Goal: Task Accomplishment & Management: Use online tool/utility

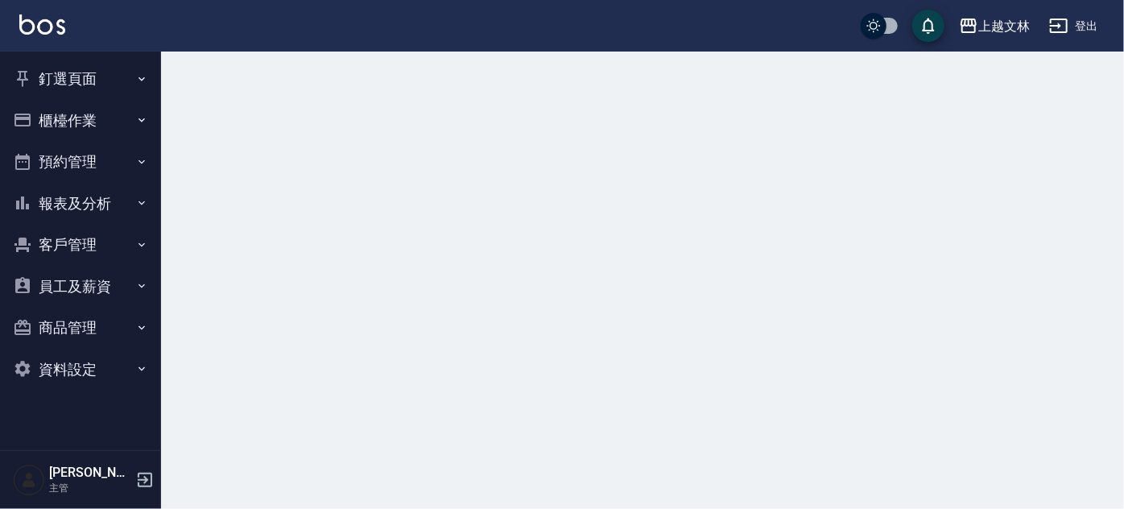
click at [52, 127] on button "櫃檯作業" at bounding box center [80, 121] width 148 height 42
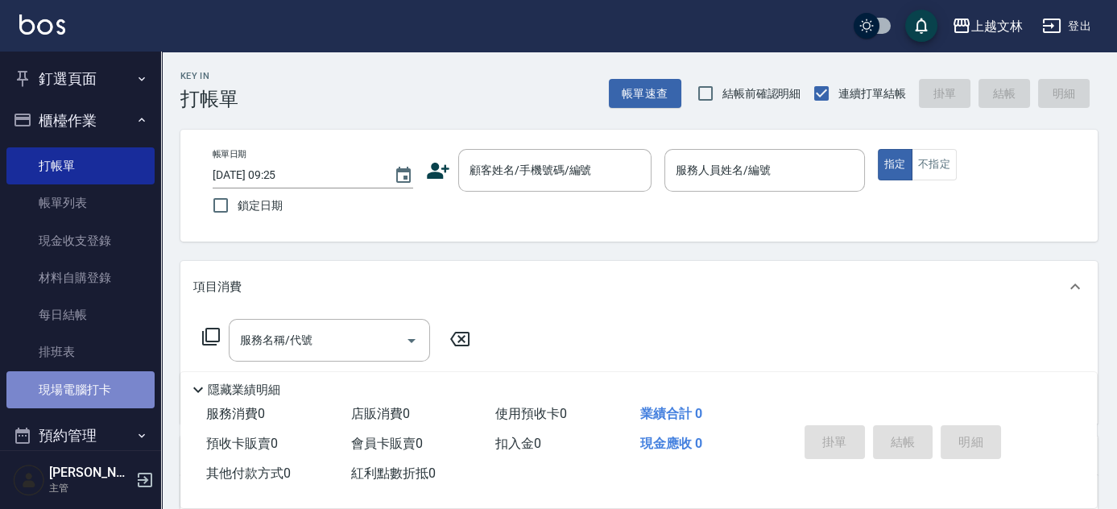
click at [98, 385] on link "現場電腦打卡" at bounding box center [80, 389] width 148 height 37
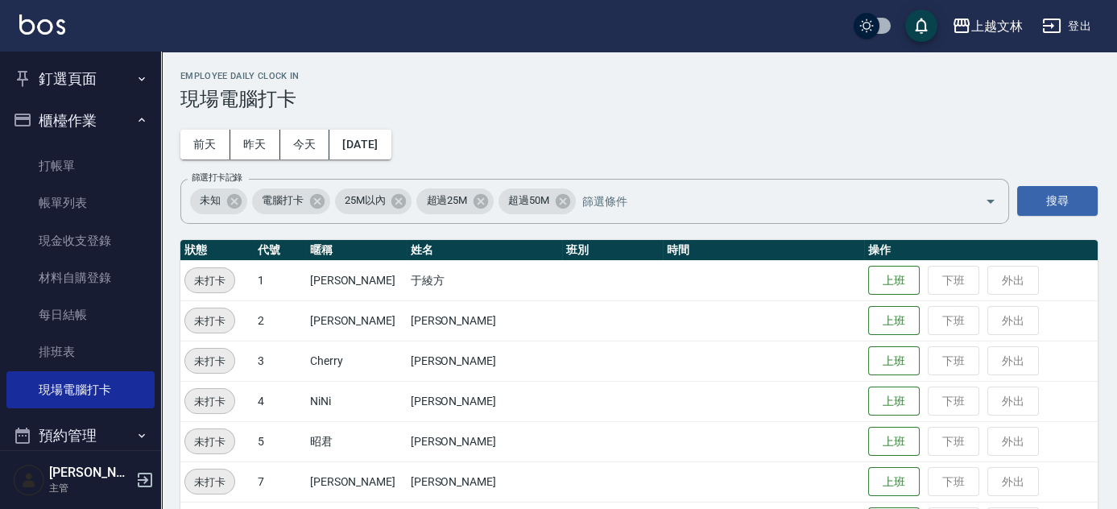
scroll to position [444, 0]
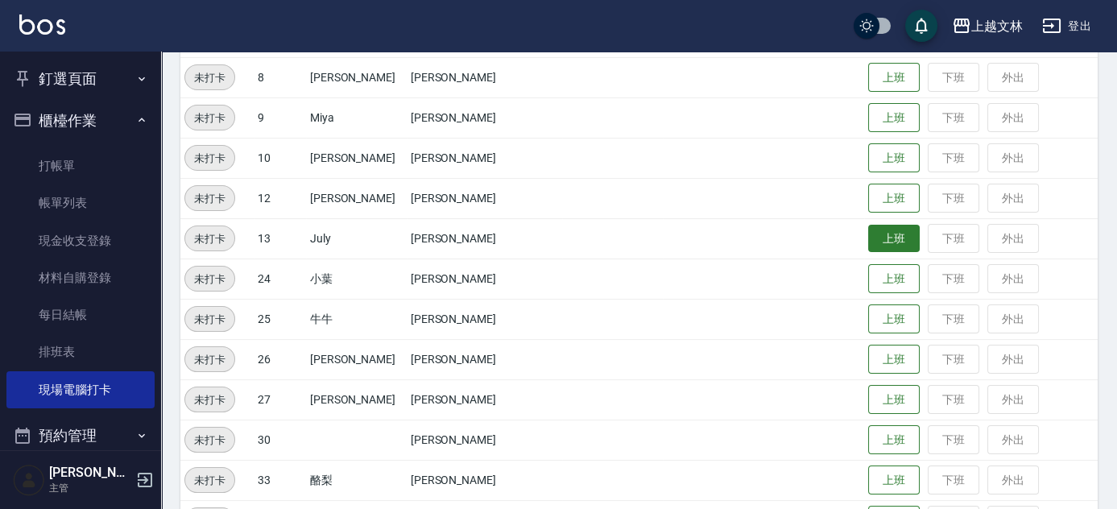
click at [868, 238] on button "上班" at bounding box center [894, 239] width 52 height 28
